Goal: Check status: Check status

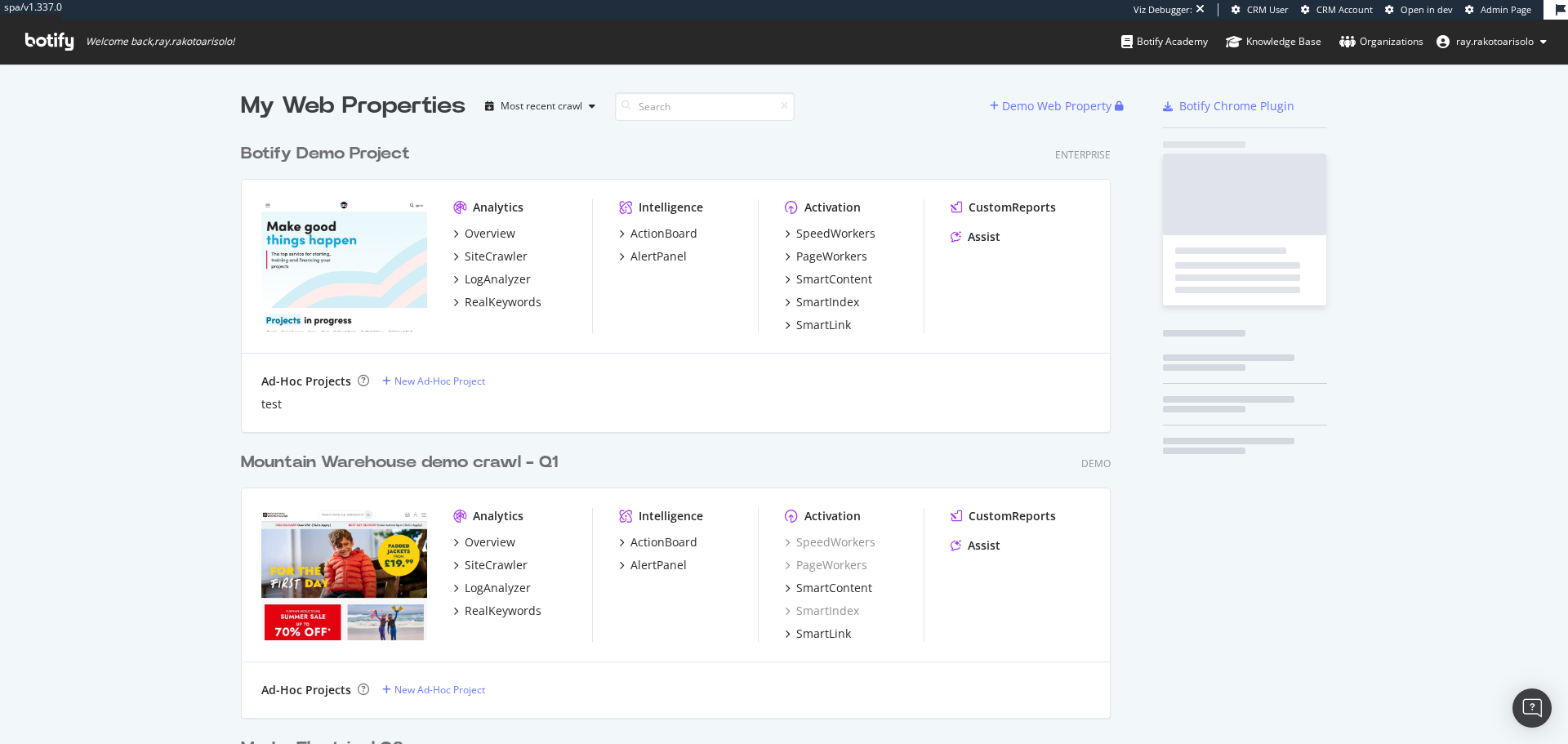
scroll to position [5442, 871]
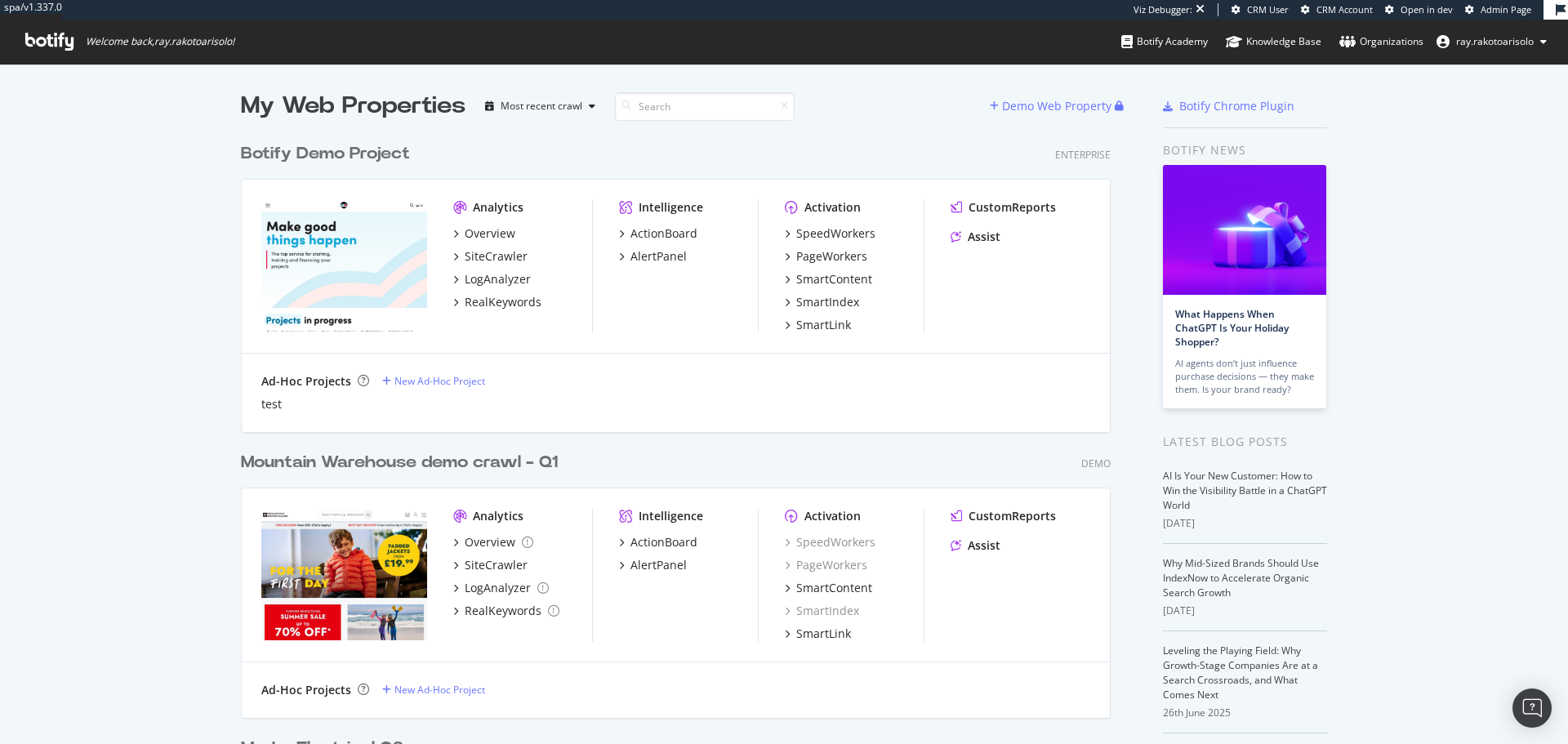
click at [1145, 56] on link "Botify Academy" at bounding box center [1164, 41] width 87 height 44
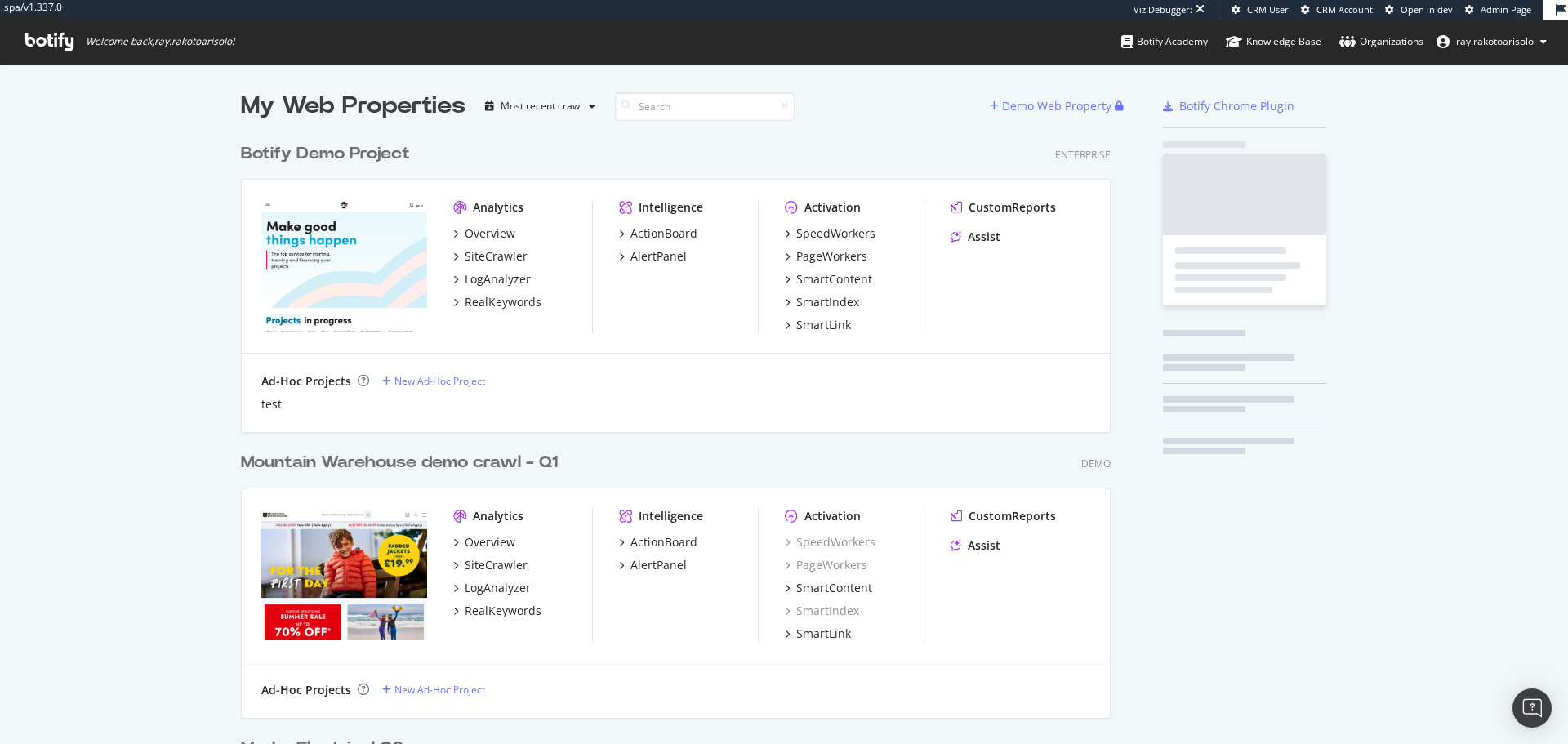
scroll to position [5442, 871]
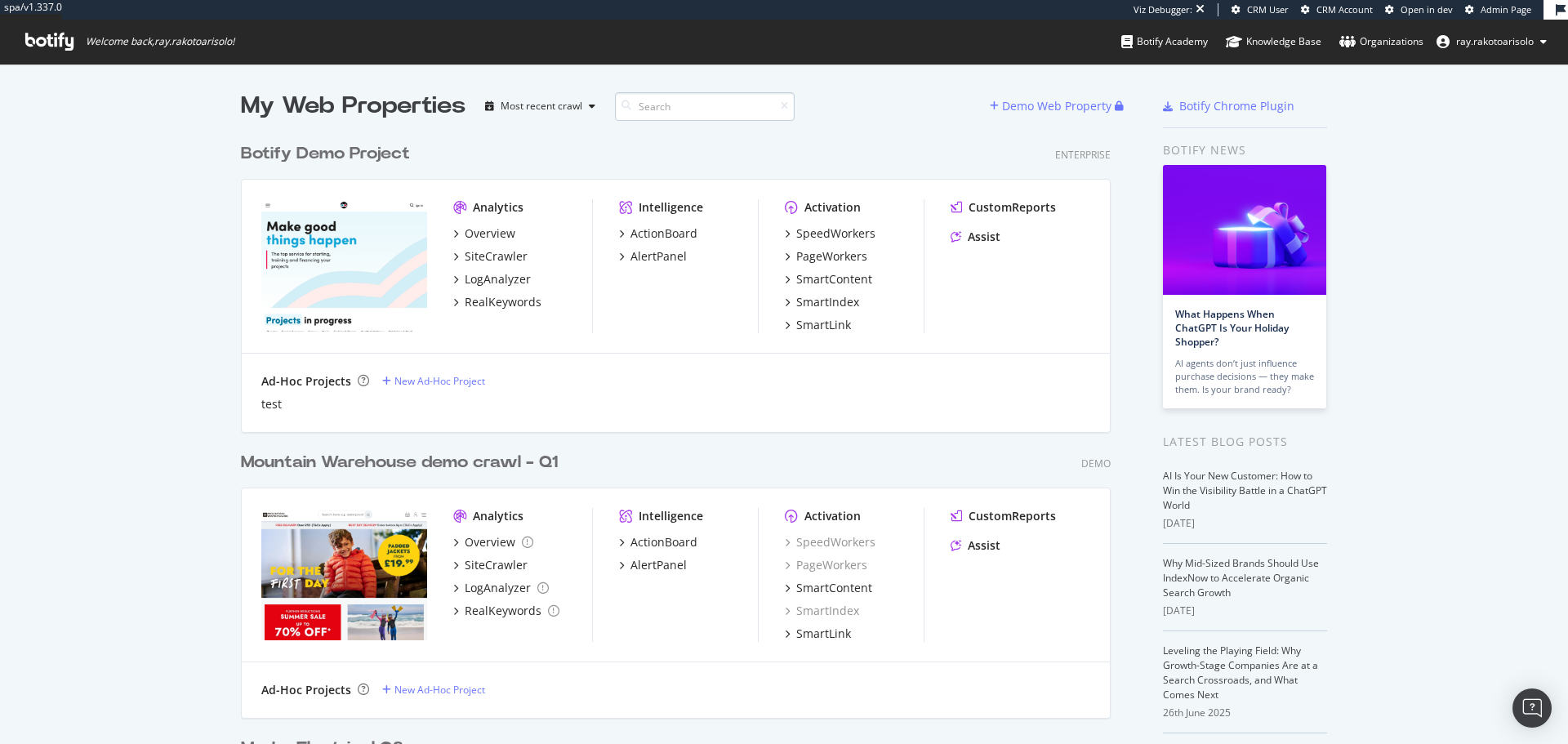
click at [647, 106] on input at bounding box center [704, 106] width 180 height 29
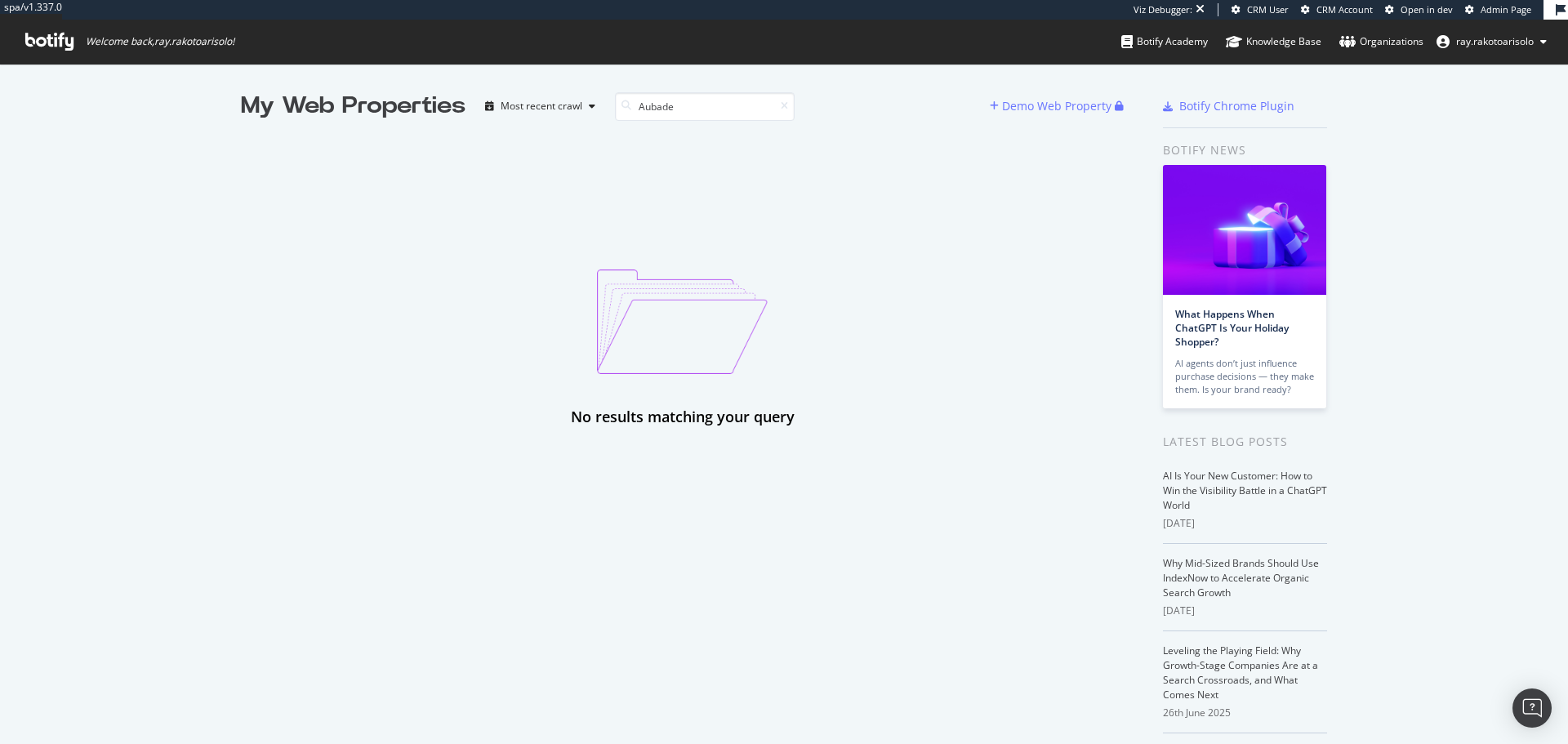
type input "Aubade"
click at [43, 43] on icon at bounding box center [49, 41] width 48 height 18
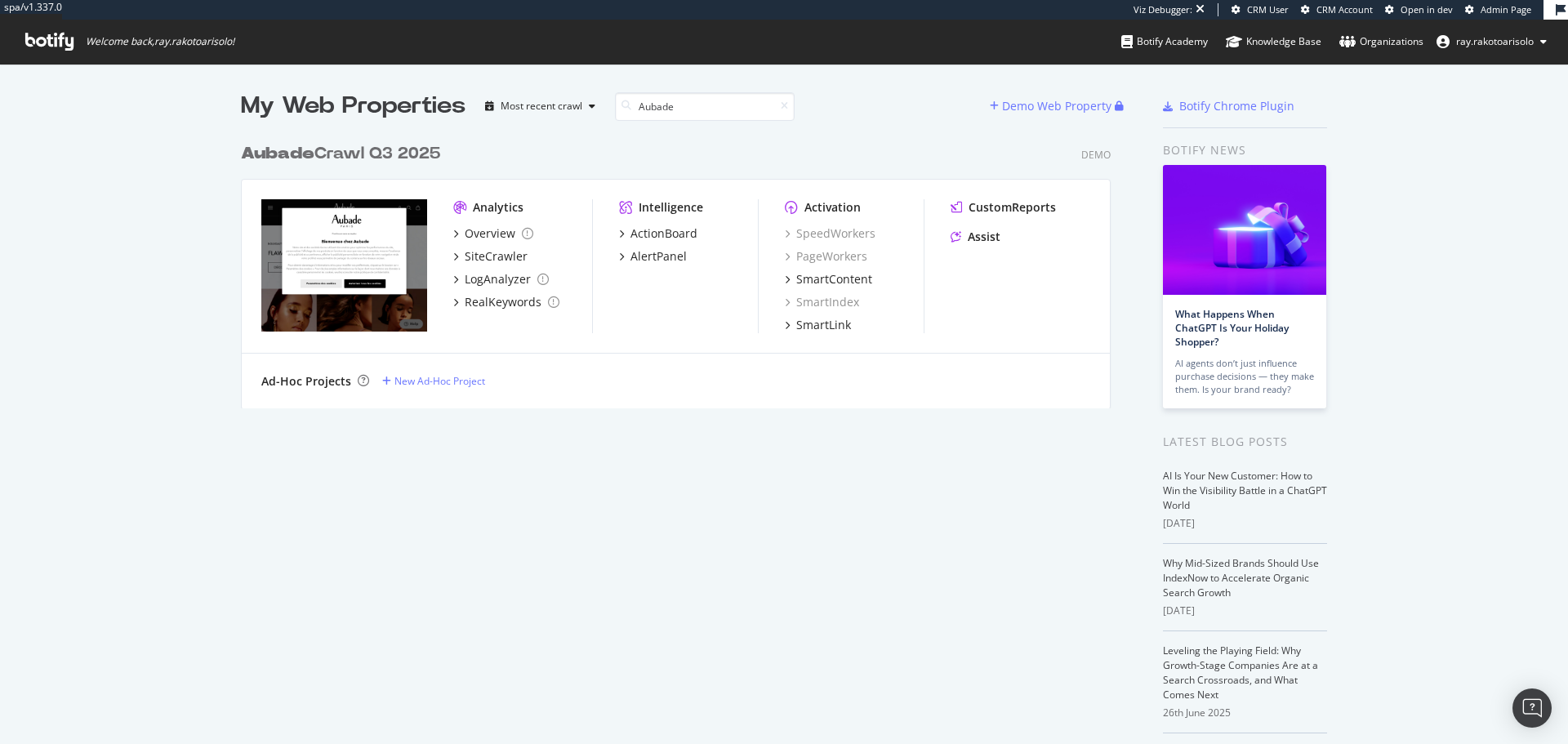
scroll to position [274, 871]
click at [277, 154] on b "Aubade" at bounding box center [277, 154] width 74 height 17
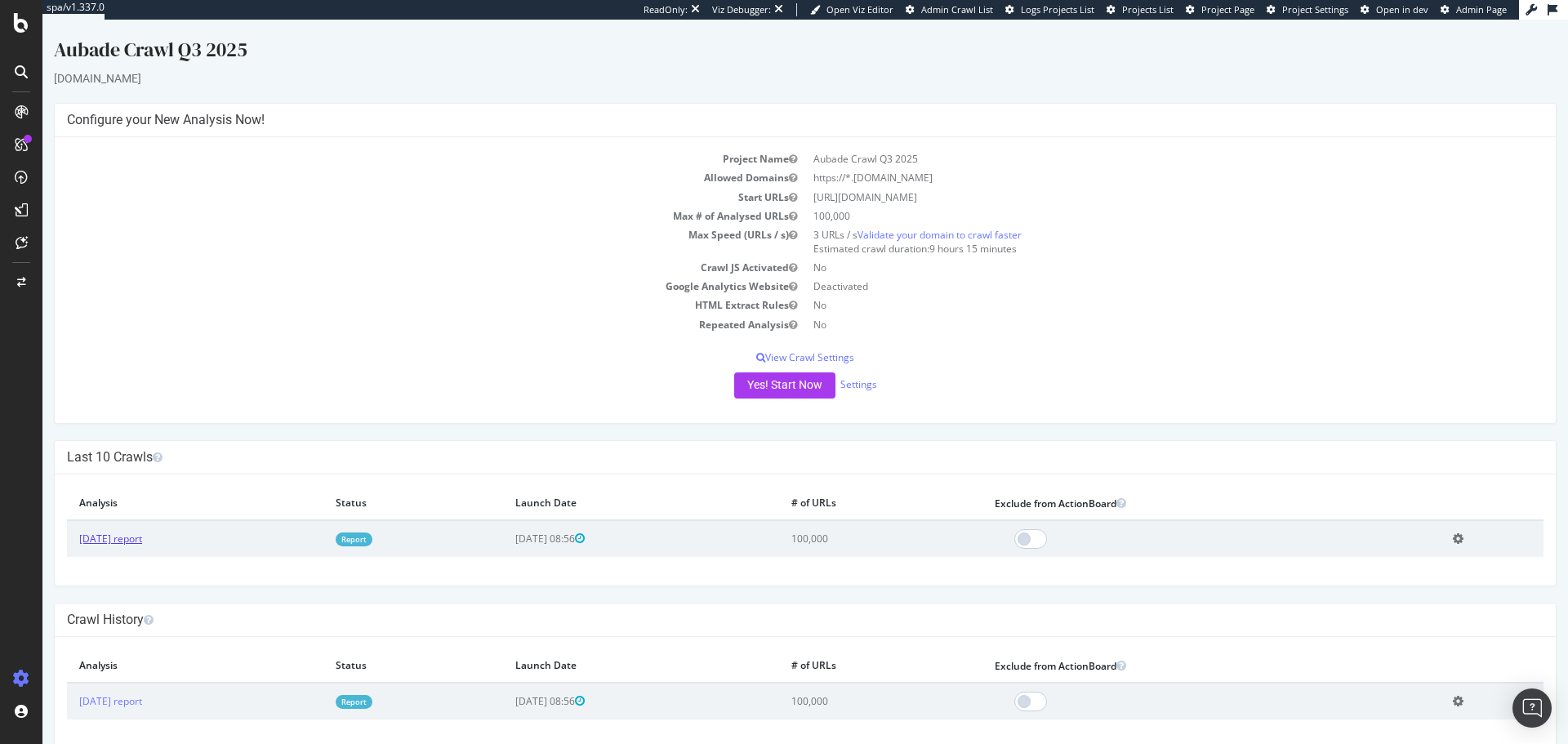
click at [142, 540] on link "2025 Aug. 6th report" at bounding box center [111, 538] width 63 height 14
